Goal: Use online tool/utility: Utilize a website feature to perform a specific function

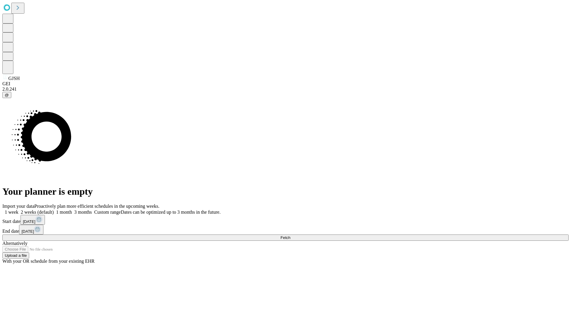
click at [72, 210] on label "1 month" at bounding box center [63, 212] width 18 height 5
click at [290, 236] on span "Fetch" at bounding box center [286, 238] width 10 height 4
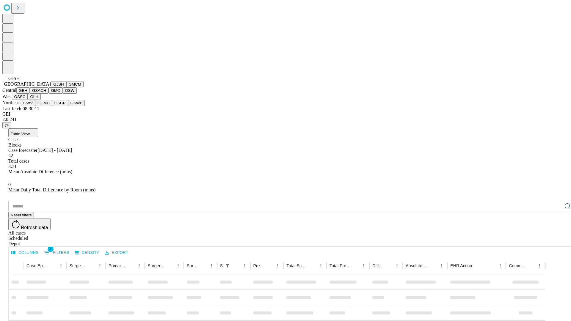
click at [66, 87] on button "GMCM" at bounding box center [74, 84] width 17 height 6
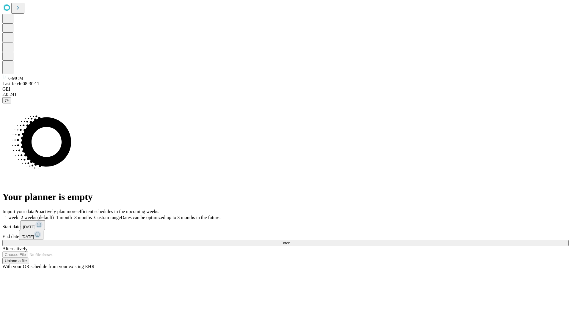
click at [72, 215] on label "1 month" at bounding box center [63, 217] width 18 height 5
click at [290, 241] on span "Fetch" at bounding box center [286, 243] width 10 height 4
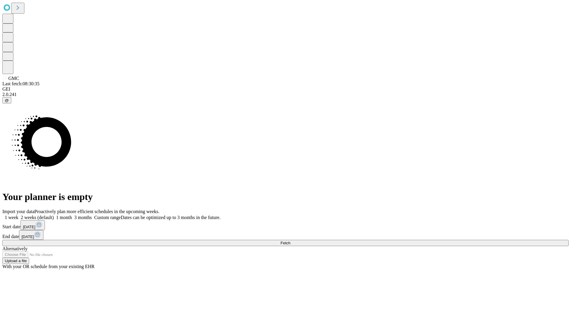
click at [72, 215] on label "1 month" at bounding box center [63, 217] width 18 height 5
click at [290, 241] on span "Fetch" at bounding box center [286, 243] width 10 height 4
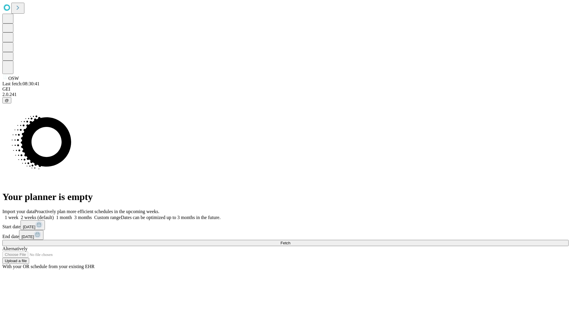
click at [72, 215] on label "1 month" at bounding box center [63, 217] width 18 height 5
click at [290, 241] on span "Fetch" at bounding box center [286, 243] width 10 height 4
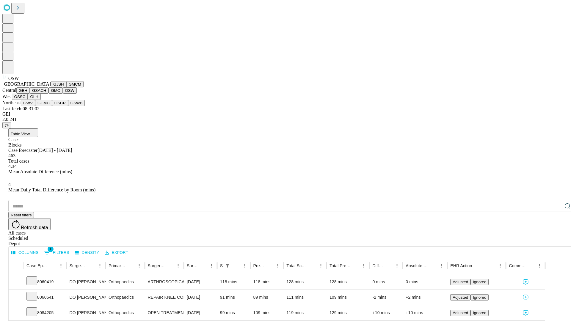
click at [28, 100] on button "OSSC" at bounding box center [20, 97] width 16 height 6
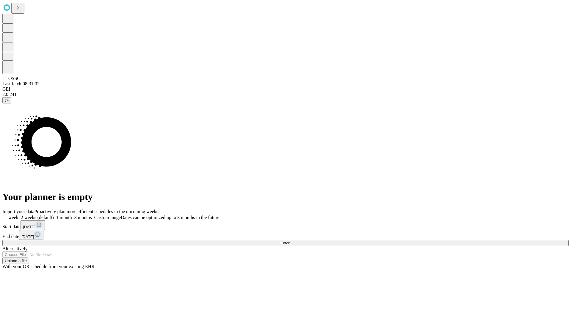
click at [72, 215] on label "1 month" at bounding box center [63, 217] width 18 height 5
click at [290, 241] on span "Fetch" at bounding box center [286, 243] width 10 height 4
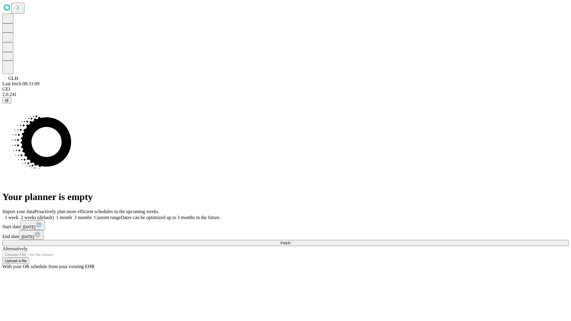
click at [72, 215] on label "1 month" at bounding box center [63, 217] width 18 height 5
click at [290, 241] on span "Fetch" at bounding box center [286, 243] width 10 height 4
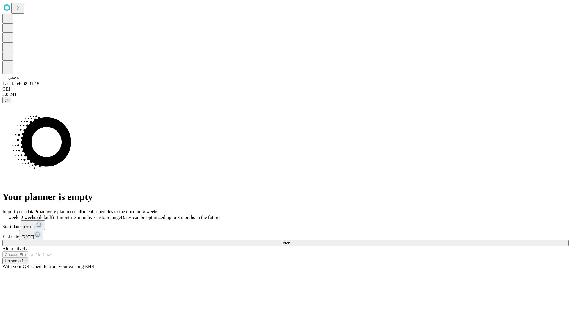
click at [290, 241] on span "Fetch" at bounding box center [286, 243] width 10 height 4
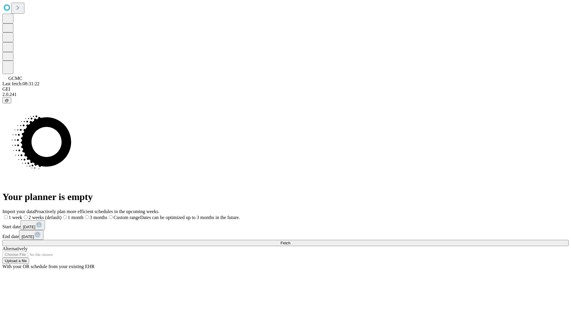
click at [84, 215] on label "1 month" at bounding box center [73, 217] width 22 height 5
click at [290, 241] on span "Fetch" at bounding box center [286, 243] width 10 height 4
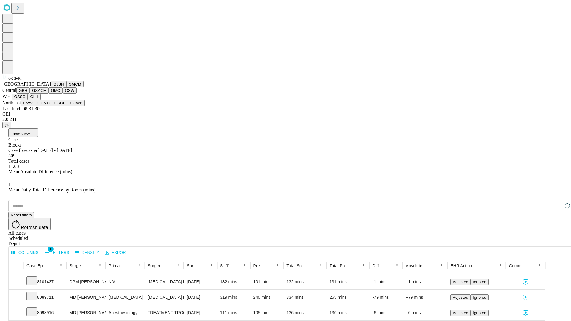
click at [52, 106] on button "OSCP" at bounding box center [60, 103] width 16 height 6
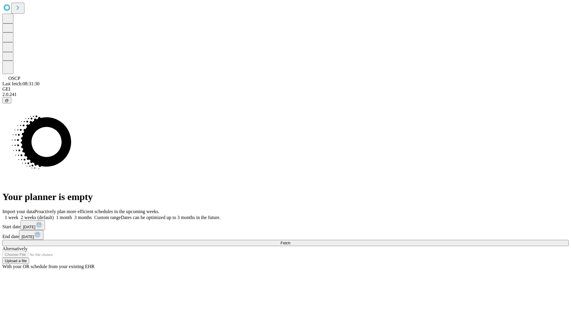
click at [72, 215] on label "1 month" at bounding box center [63, 217] width 18 height 5
click at [290, 241] on span "Fetch" at bounding box center [286, 243] width 10 height 4
